Goal: Task Accomplishment & Management: Use online tool/utility

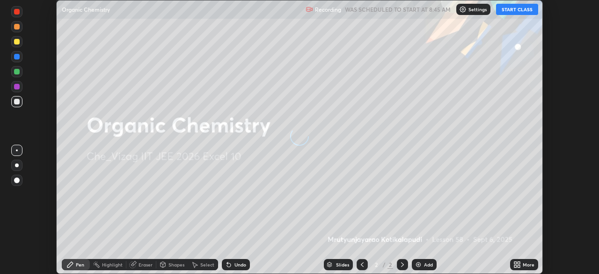
scroll to position [274, 599]
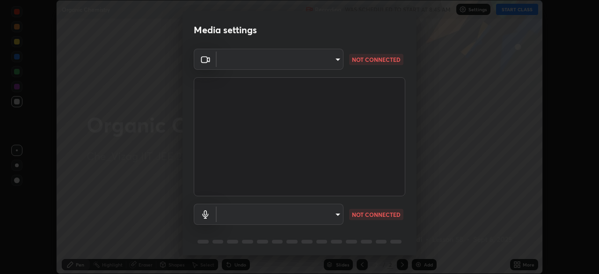
type input "b7708c8938eb645677ea8461e7e65ca52b5b38e867a8e1cbb7878e4040da6199"
type input "default"
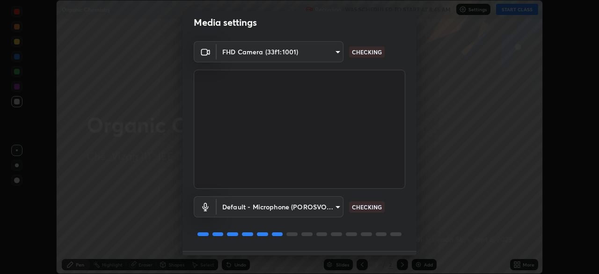
scroll to position [33, 0]
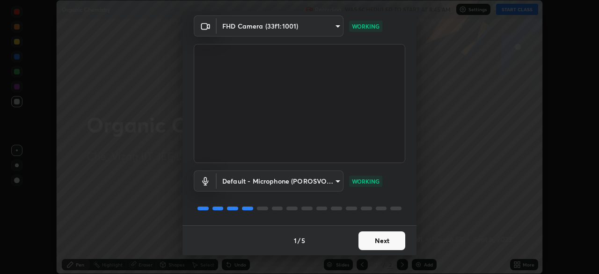
click at [382, 239] on button "Next" at bounding box center [382, 240] width 47 height 19
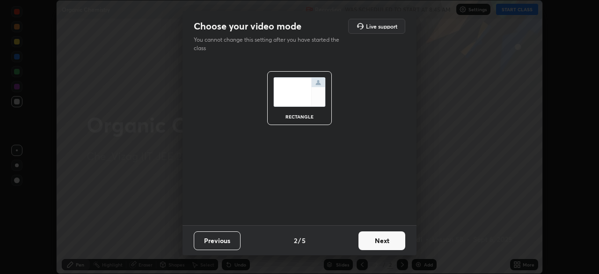
click at [382, 237] on button "Next" at bounding box center [382, 240] width 47 height 19
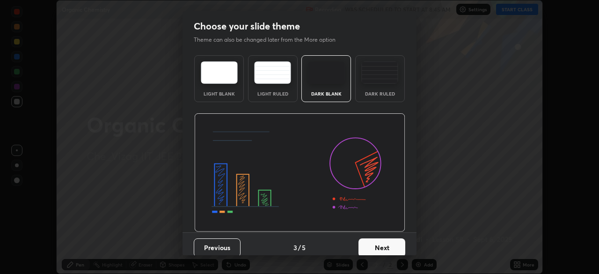
click at [384, 240] on button "Next" at bounding box center [382, 247] width 47 height 19
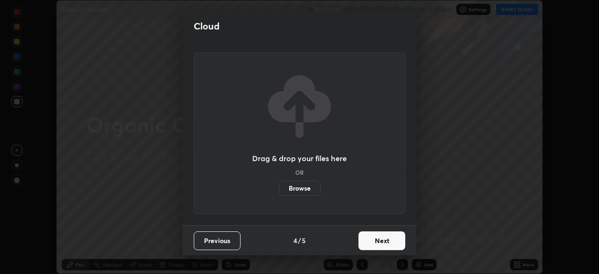
click at [383, 239] on button "Next" at bounding box center [382, 240] width 47 height 19
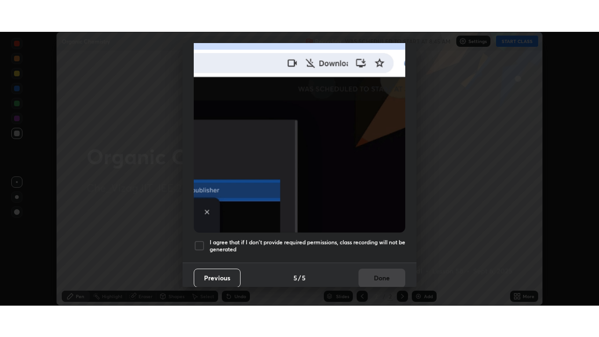
scroll to position [224, 0]
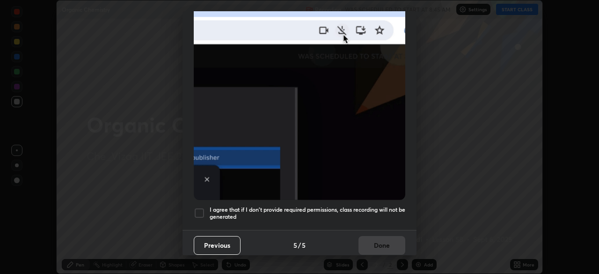
click at [200, 207] on div at bounding box center [199, 212] width 11 height 11
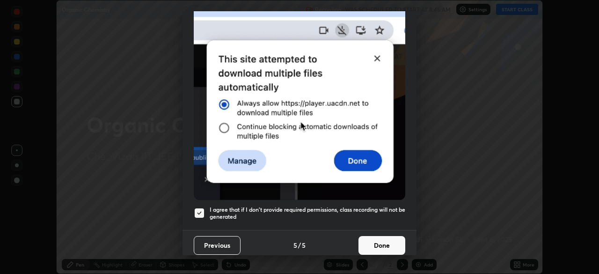
click at [373, 237] on button "Done" at bounding box center [382, 245] width 47 height 19
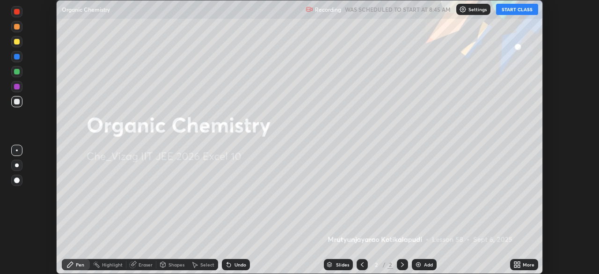
click at [422, 262] on div "Add" at bounding box center [424, 264] width 25 height 11
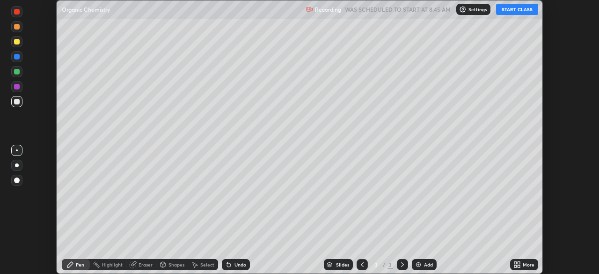
click at [526, 262] on div "More" at bounding box center [529, 264] width 12 height 5
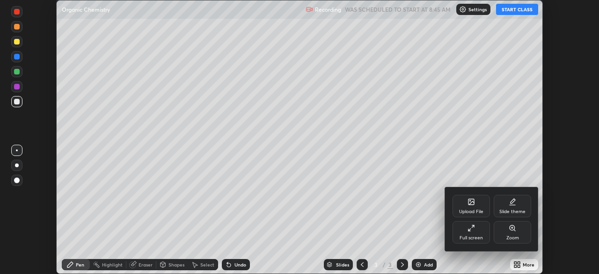
click at [468, 230] on icon at bounding box center [471, 227] width 7 height 7
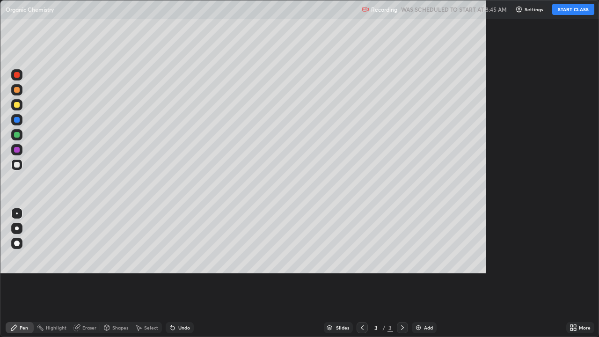
scroll to position [337, 599]
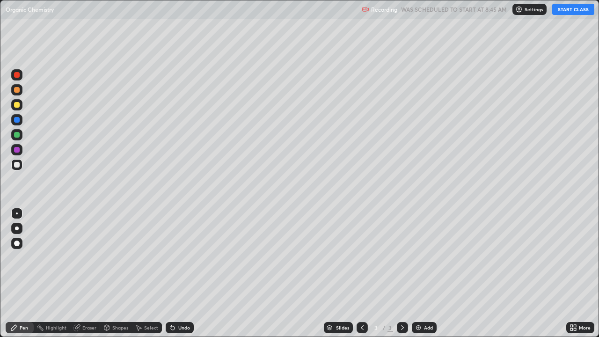
click at [569, 10] on button "START CLASS" at bounding box center [574, 9] width 42 height 11
click at [79, 273] on icon at bounding box center [76, 327] width 7 height 7
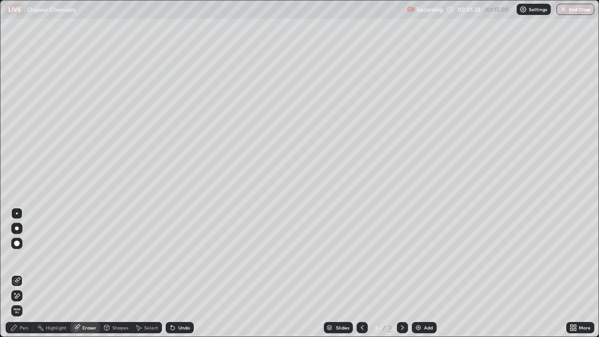
click at [15, 273] on icon at bounding box center [16, 296] width 7 height 8
click at [17, 273] on icon at bounding box center [13, 327] width 7 height 7
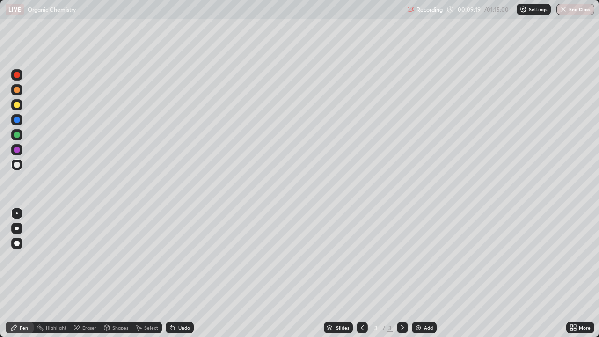
click at [422, 273] on div "Add" at bounding box center [424, 327] width 25 height 11
click at [27, 273] on div "Pen" at bounding box center [20, 327] width 28 height 11
click at [428, 273] on div "Add" at bounding box center [428, 327] width 9 height 5
click at [427, 273] on div "Add" at bounding box center [428, 327] width 9 height 5
click at [424, 273] on div "Add" at bounding box center [424, 327] width 25 height 11
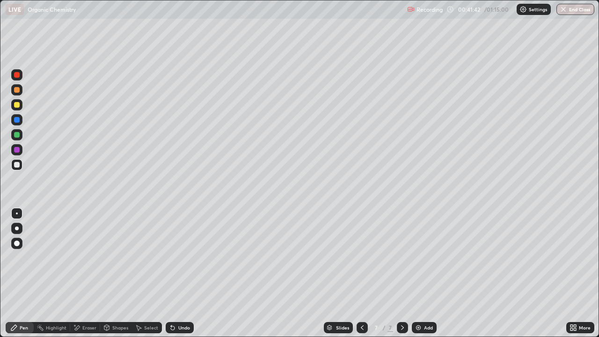
click at [421, 273] on div "Add" at bounding box center [424, 327] width 25 height 11
click at [424, 273] on div "Add" at bounding box center [428, 327] width 9 height 5
click at [82, 273] on div "Eraser" at bounding box center [89, 327] width 14 height 5
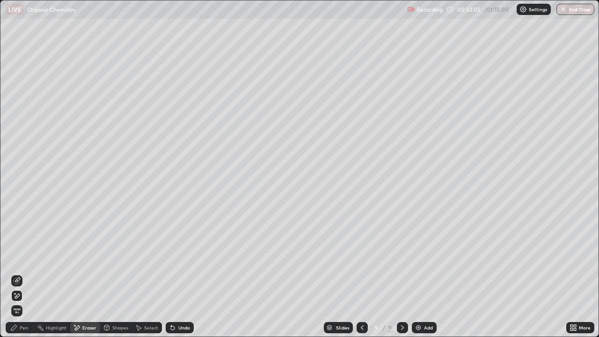
click at [83, 273] on div "Eraser" at bounding box center [89, 327] width 14 height 5
click at [20, 273] on div "Pen" at bounding box center [20, 327] width 28 height 11
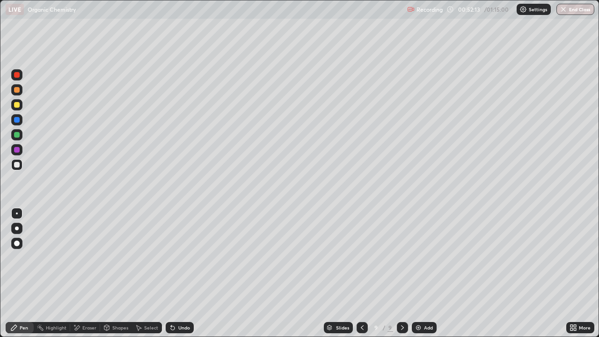
click at [87, 273] on div "Eraser" at bounding box center [89, 327] width 14 height 5
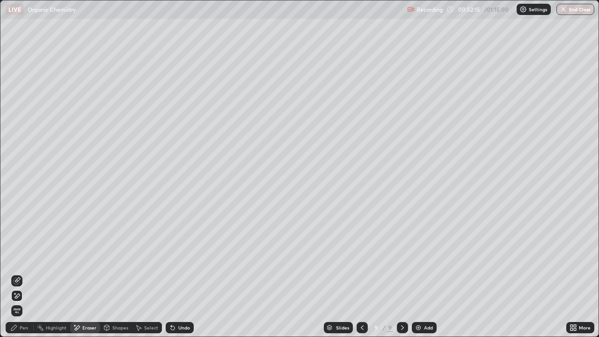
click at [22, 273] on div "Pen" at bounding box center [24, 327] width 8 height 5
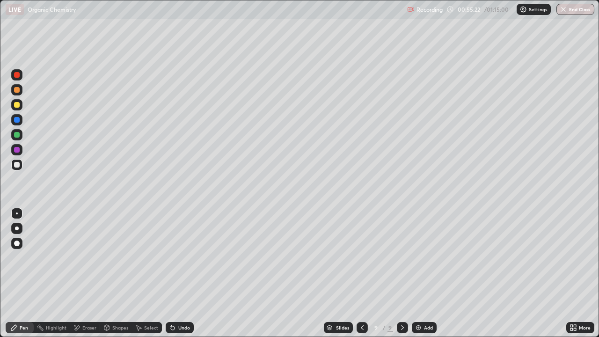
click at [434, 273] on div "Add" at bounding box center [424, 327] width 25 height 11
click at [424, 273] on div "Add" at bounding box center [428, 327] width 9 height 5
click at [570, 13] on button "End Class" at bounding box center [576, 9] width 37 height 11
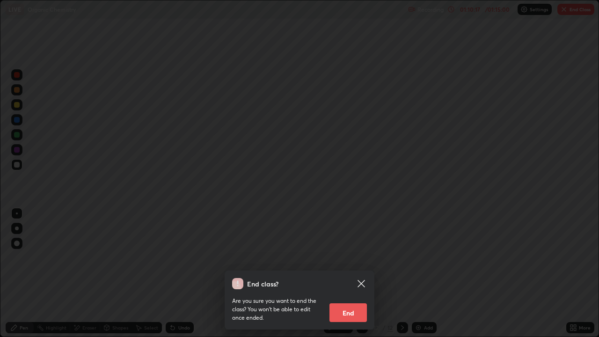
click at [350, 273] on button "End" at bounding box center [348, 312] width 37 height 19
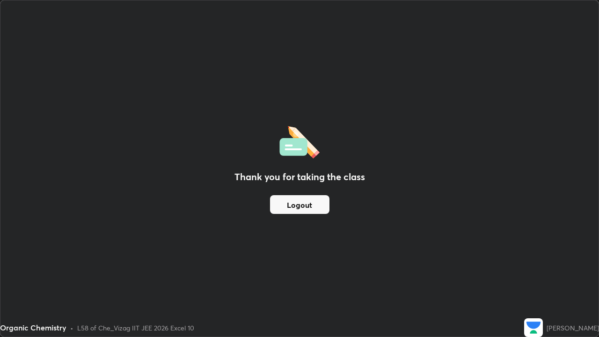
click at [303, 208] on button "Logout" at bounding box center [299, 204] width 59 height 19
